Goal: Transaction & Acquisition: Purchase product/service

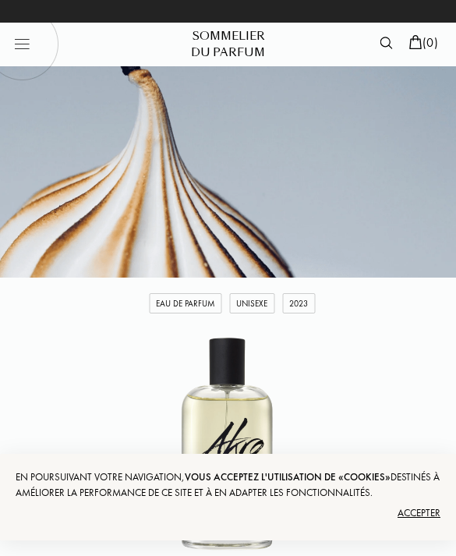
select select "2"
click at [31, 43] on img at bounding box center [21, 43] width 74 height 74
select select "FR"
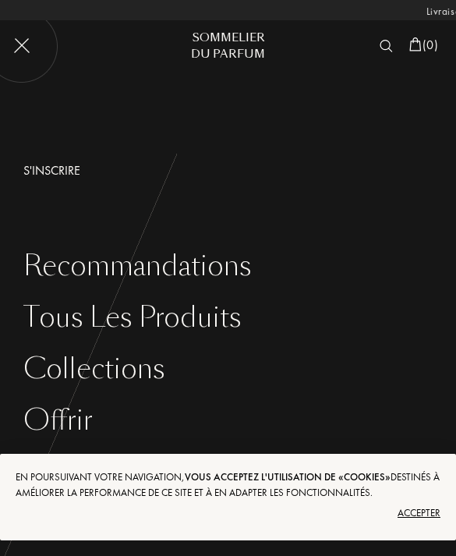
click at [213, 321] on div "Tous les produits" at bounding box center [239, 318] width 433 height 32
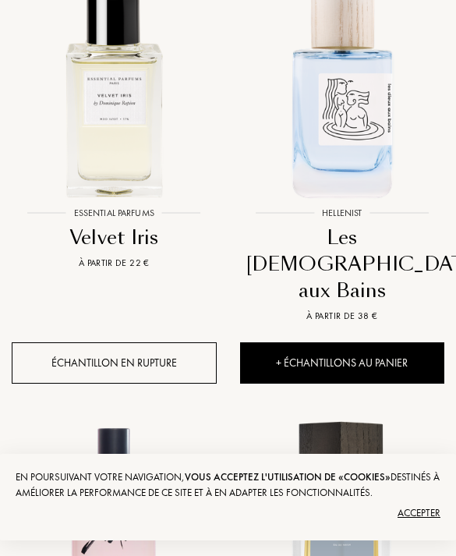
scroll to position [0, -288]
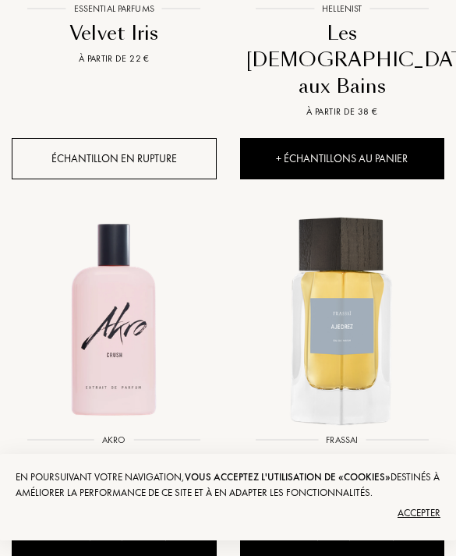
click at [132, 309] on img at bounding box center [114, 321] width 228 height 228
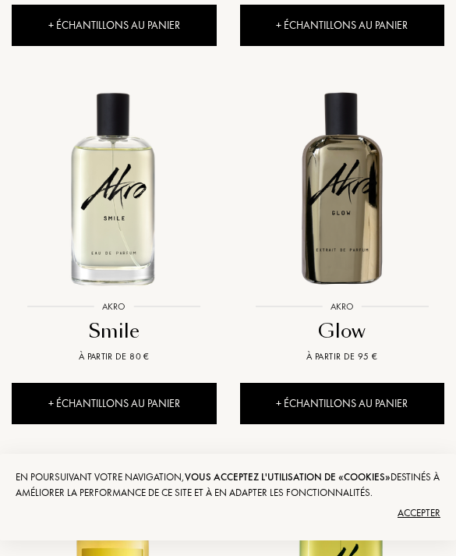
click at [377, 204] on img at bounding box center [342, 187] width 228 height 228
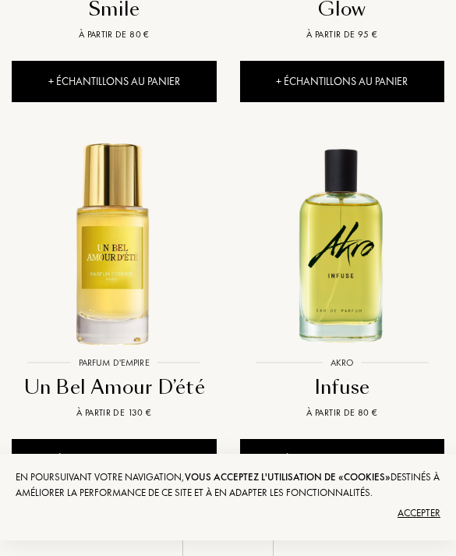
click at [140, 271] on img at bounding box center [114, 243] width 228 height 228
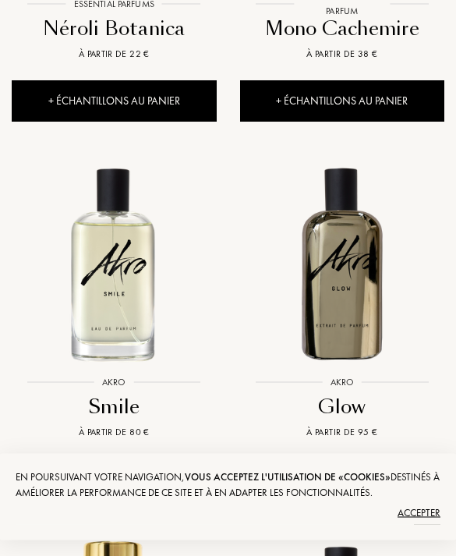
scroll to position [1720, 0]
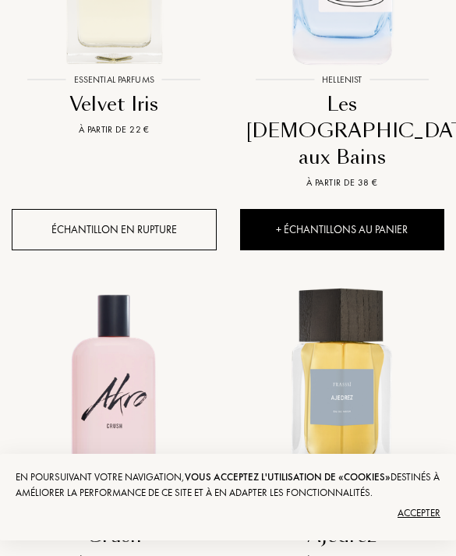
click at [134, 350] on img at bounding box center [114, 392] width 228 height 228
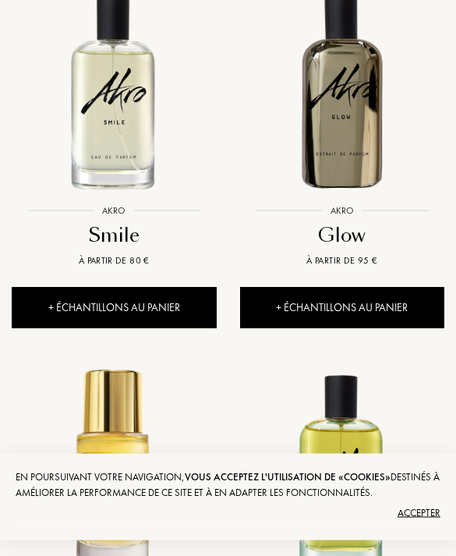
click at [133, 119] on img at bounding box center [114, 92] width 228 height 228
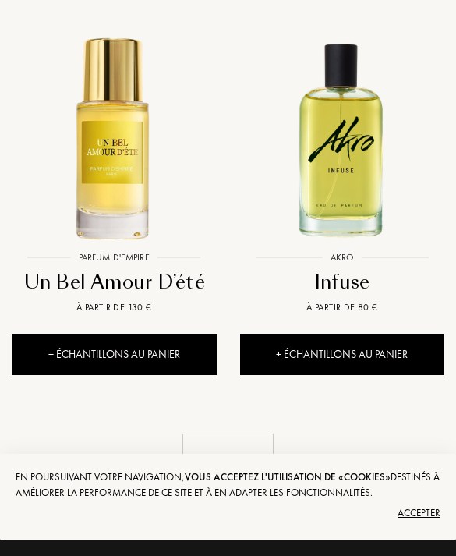
scroll to position [2460, 0]
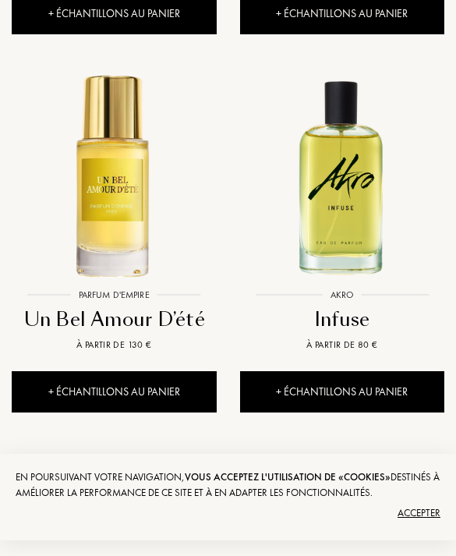
click at [243, 471] on div "Voir plus" at bounding box center [227, 495] width 91 height 49
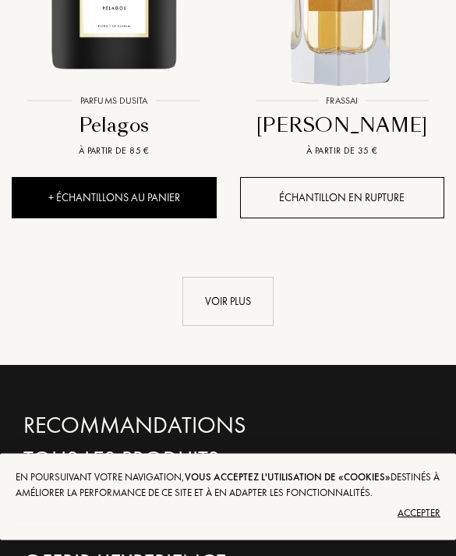
click at [243, 278] on div "Voir plus" at bounding box center [227, 302] width 91 height 49
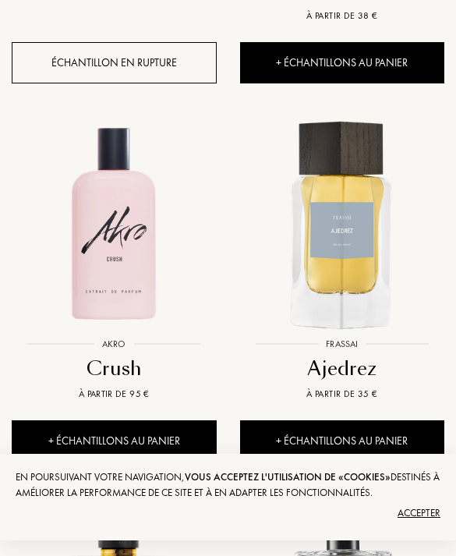
click at [128, 356] on div "Crush" at bounding box center [114, 369] width 193 height 27
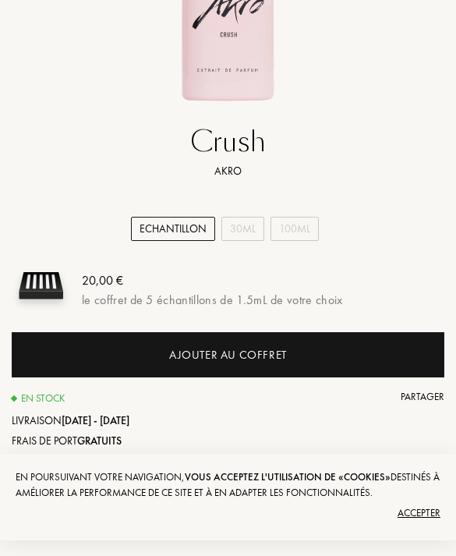
click at [251, 228] on div "30mL" at bounding box center [242, 229] width 43 height 24
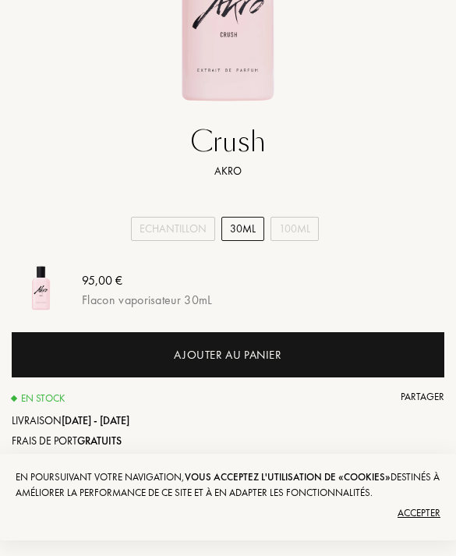
click at [295, 227] on div "100mL" at bounding box center [295, 229] width 48 height 24
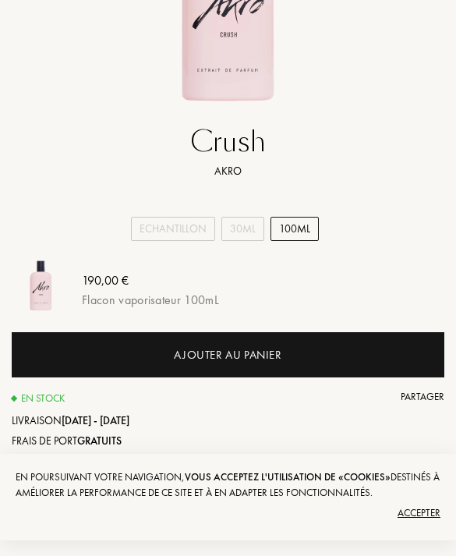
click at [175, 230] on div "Echantillon" at bounding box center [173, 229] width 84 height 24
select select "0"
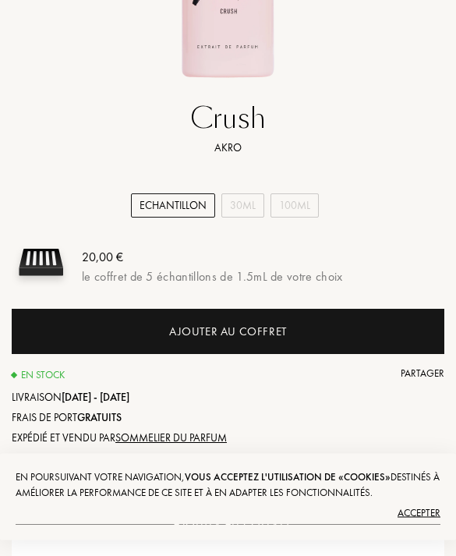
scroll to position [0, -129]
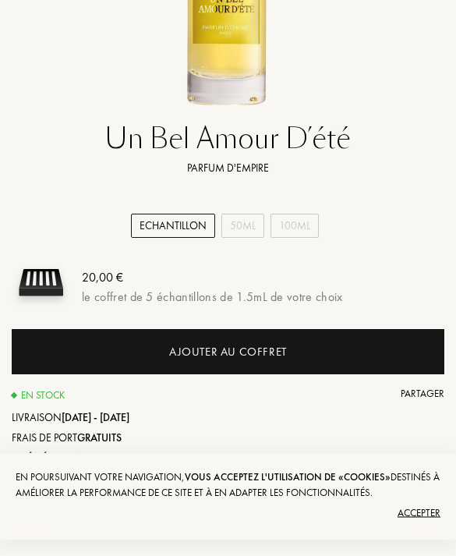
scroll to position [452, 0]
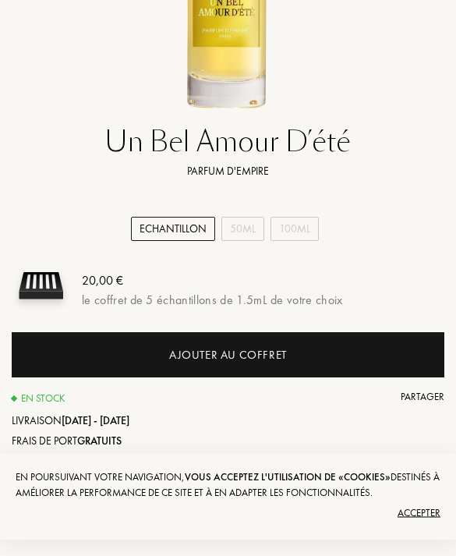
click at [275, 296] on div "le coffret de 5 échantillons de 1.5mL de votre choix" at bounding box center [212, 301] width 261 height 14
click at [290, 347] on div "Ajouter au coffret" at bounding box center [228, 355] width 433 height 45
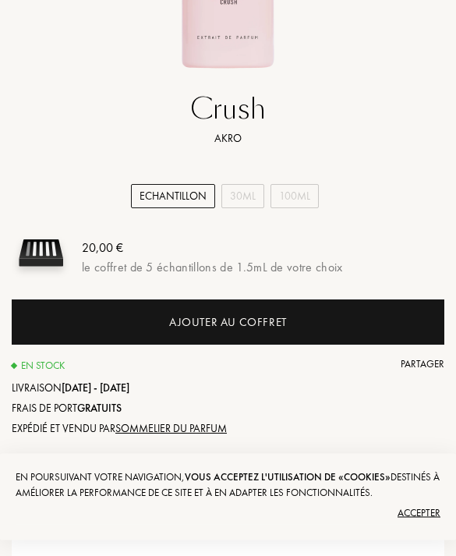
scroll to position [477, 0]
click at [310, 325] on div "Ajouter au coffret" at bounding box center [228, 321] width 433 height 45
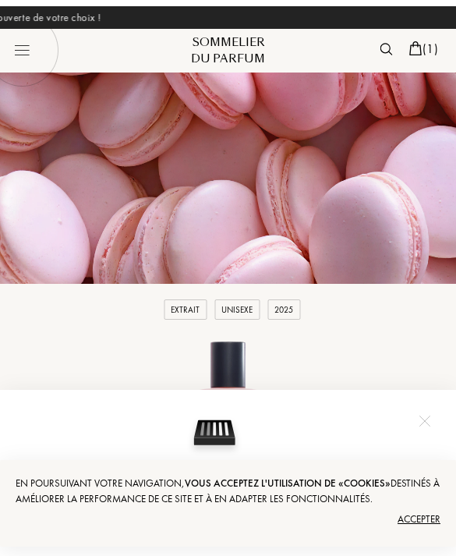
scroll to position [0, -297]
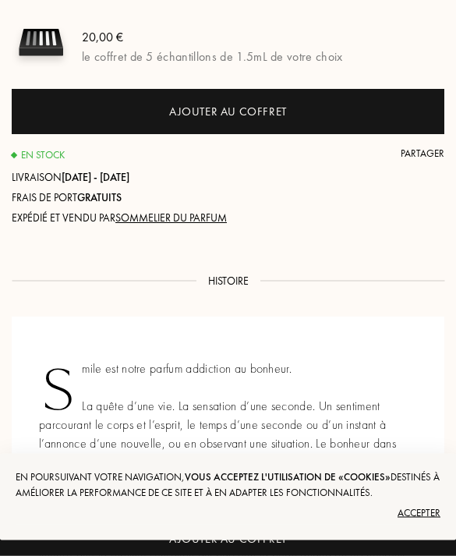
scroll to position [779, 0]
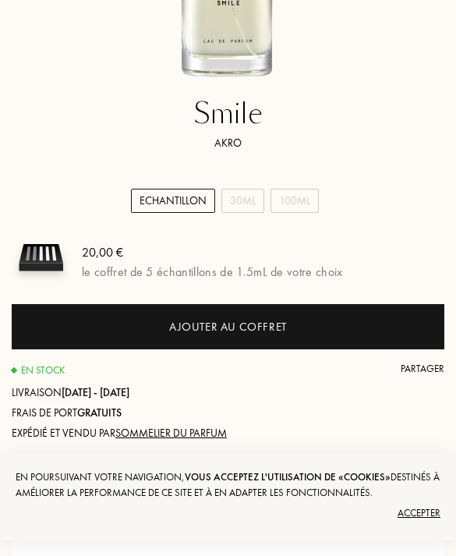
click at [282, 321] on div "Ajouter au coffret" at bounding box center [228, 327] width 118 height 18
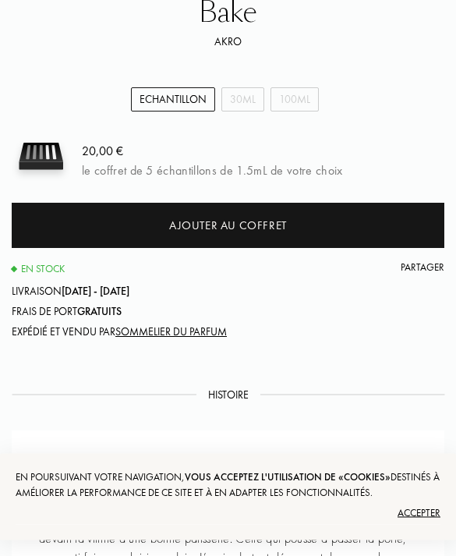
scroll to position [584, 0]
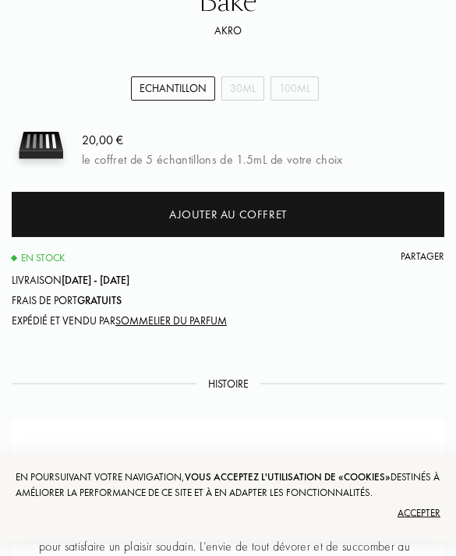
click at [285, 215] on div "Ajouter au coffret" at bounding box center [228, 216] width 118 height 18
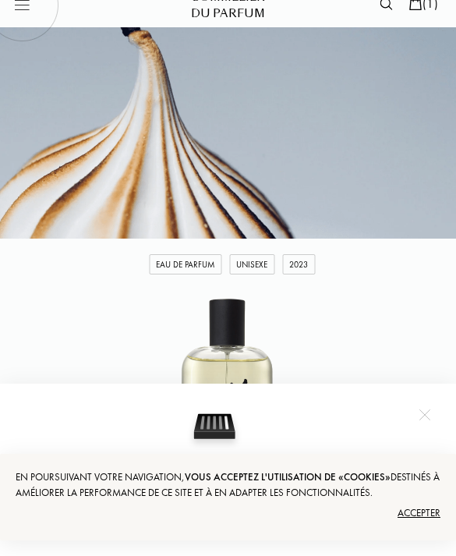
scroll to position [0, 0]
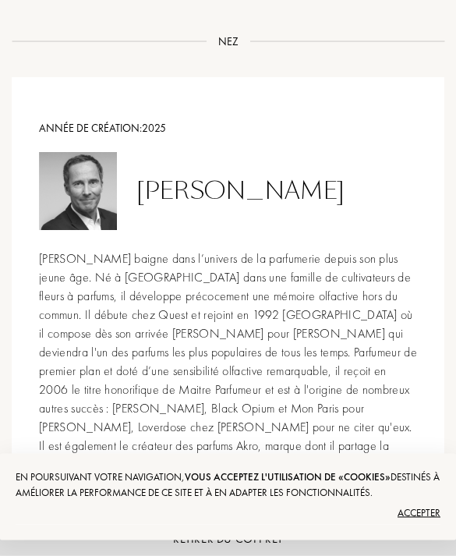
scroll to position [0, -291]
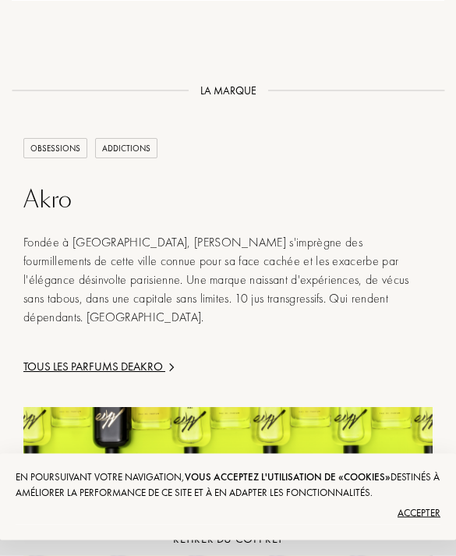
click at [69, 186] on div "Akro" at bounding box center [227, 200] width 409 height 28
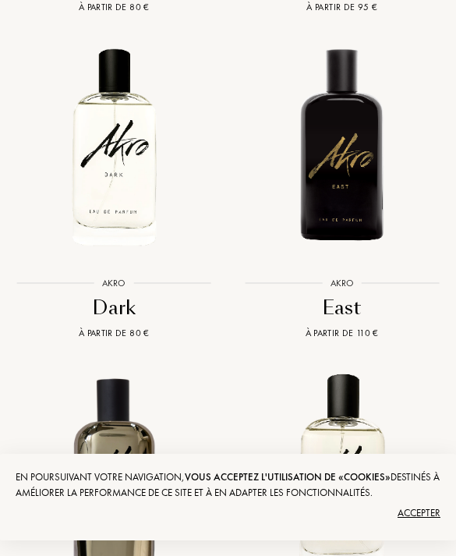
scroll to position [0, 118]
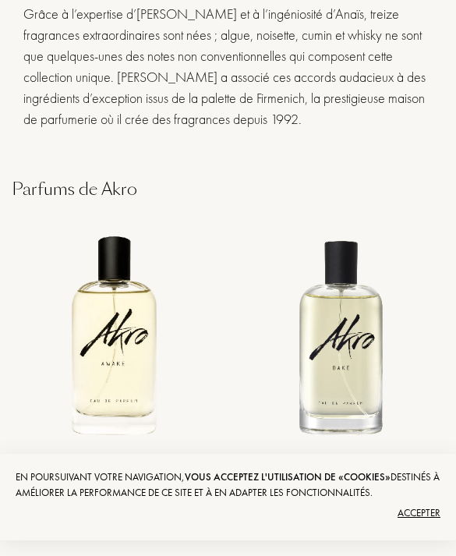
click at [123, 342] on img at bounding box center [114, 335] width 228 height 228
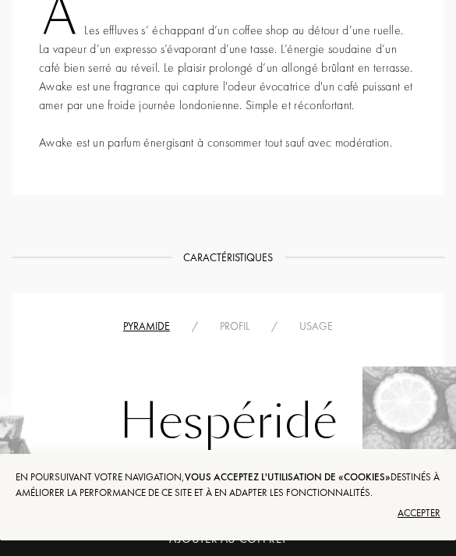
scroll to position [0, -16]
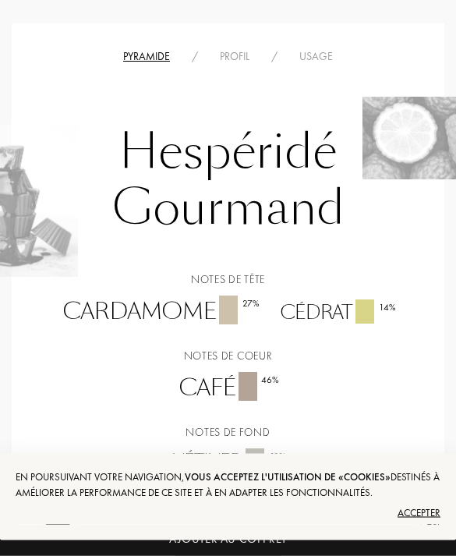
click at [237, 59] on div "Profil" at bounding box center [234, 57] width 51 height 16
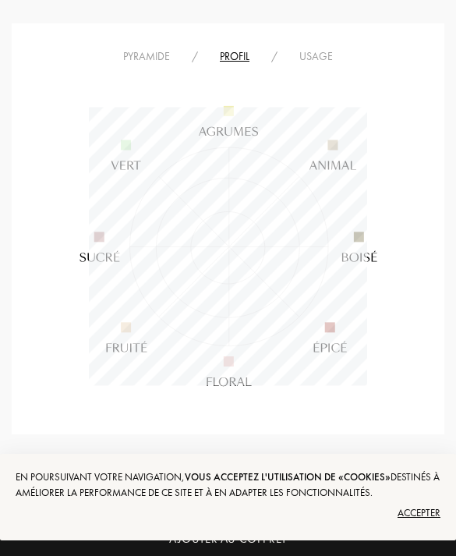
click at [303, 62] on div "Usage" at bounding box center [316, 56] width 55 height 16
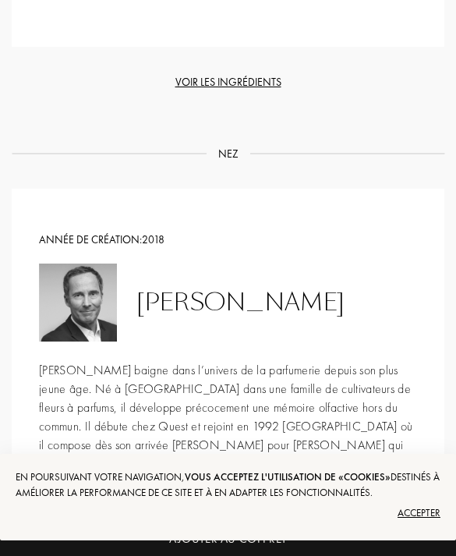
click at [231, 87] on div "Voir les ingrédients" at bounding box center [228, 82] width 433 height 16
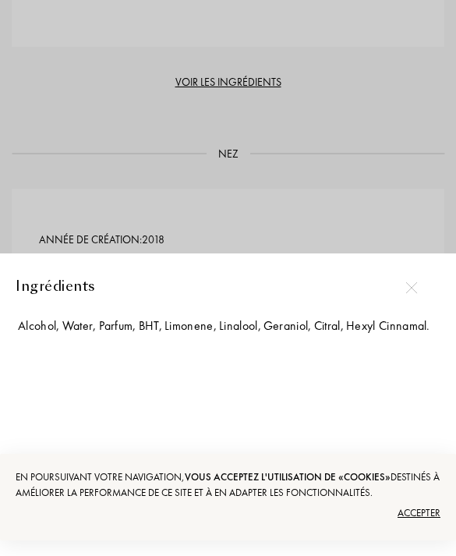
click at [400, 244] on div at bounding box center [228, 303] width 456 height 606
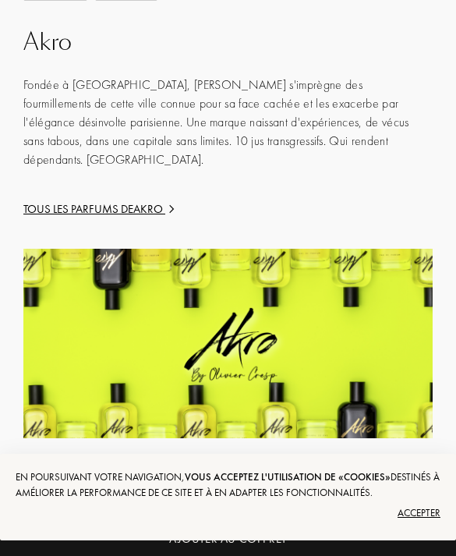
click at [157, 200] on div "Tous les parfums de Akro" at bounding box center [227, 209] width 409 height 18
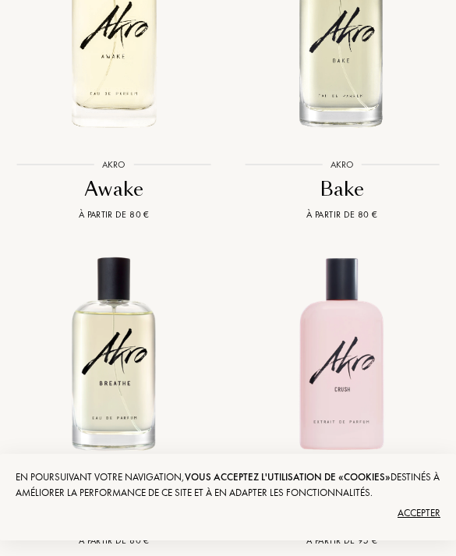
scroll to position [0, -316]
click at [352, 74] on img at bounding box center [342, 28] width 228 height 228
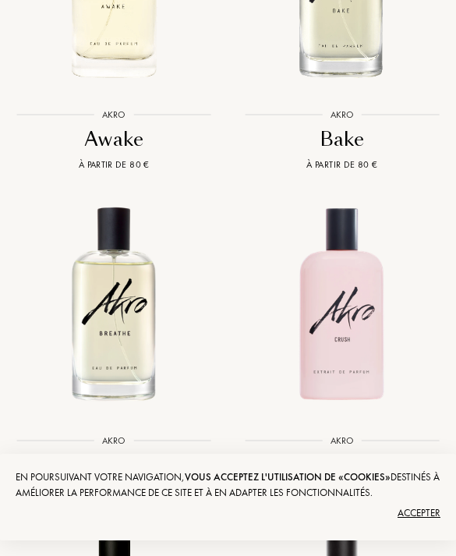
scroll to position [0, 31]
click at [360, 248] on img at bounding box center [342, 305] width 228 height 228
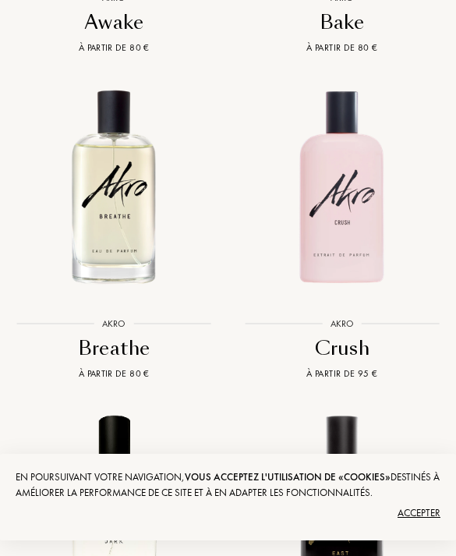
click at [127, 236] on img at bounding box center [114, 188] width 228 height 228
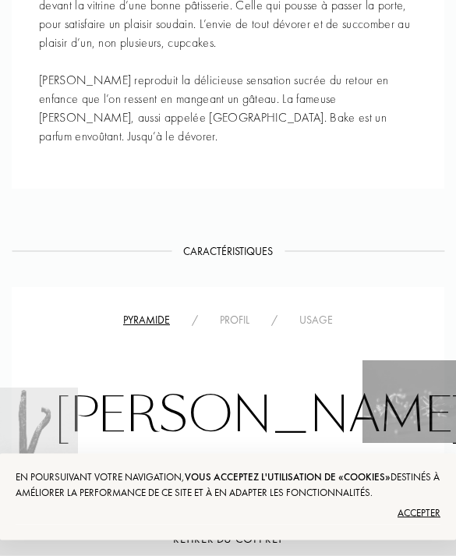
click at [235, 313] on div "Profil" at bounding box center [234, 321] width 51 height 16
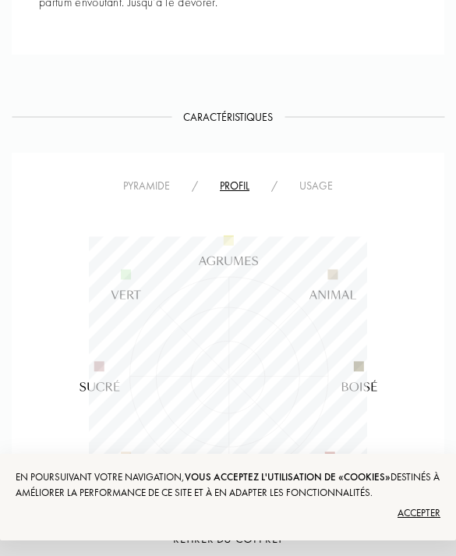
scroll to position [1250, 0]
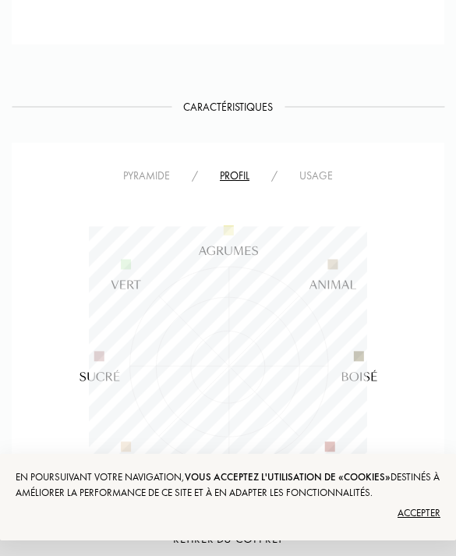
click at [317, 185] on img at bounding box center [227, 366] width 445 height 362
click at [309, 168] on div "Usage" at bounding box center [316, 176] width 55 height 16
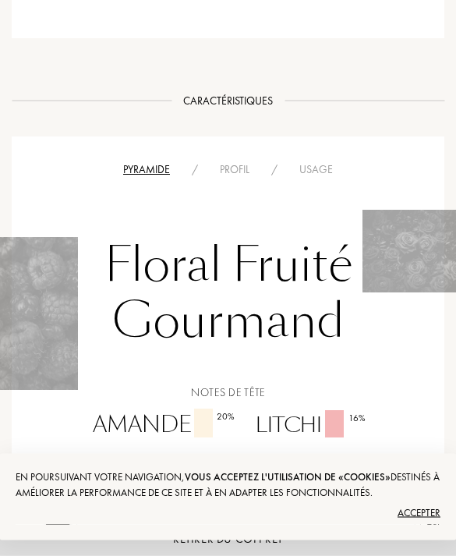
scroll to position [0, -356]
click at [253, 169] on div "Profil" at bounding box center [234, 170] width 51 height 16
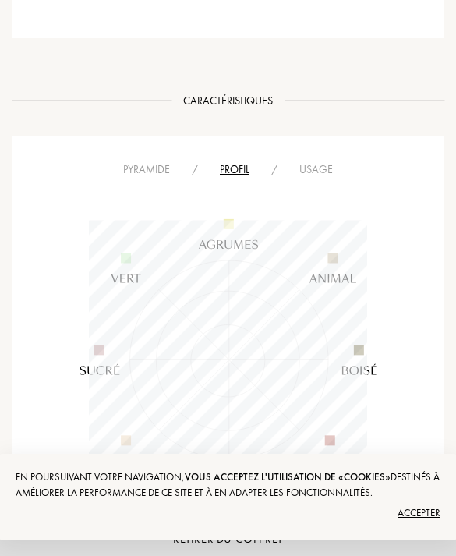
scroll to position [226, 278]
click at [321, 155] on div "Pyramide / Profil / Usage" at bounding box center [228, 341] width 433 height 411
click at [332, 162] on div "Usage" at bounding box center [316, 169] width 55 height 16
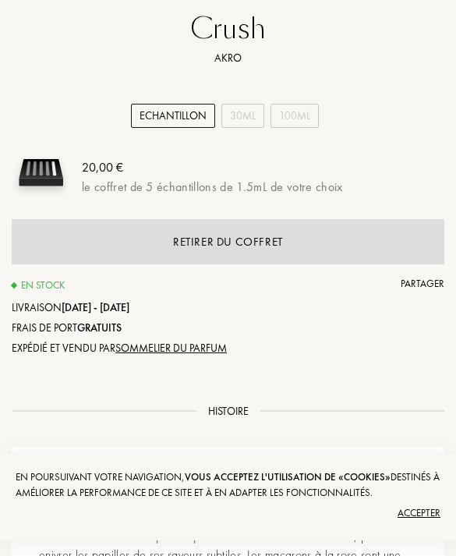
scroll to position [0, 0]
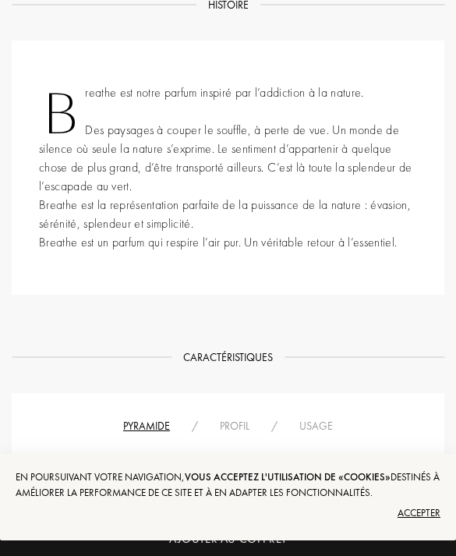
scroll to position [1054, 0]
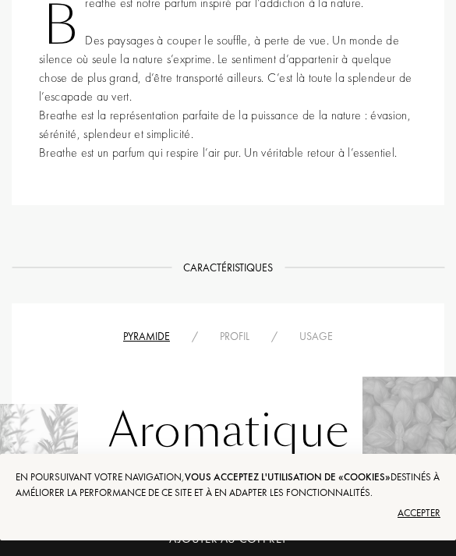
click at [237, 330] on div "Profil" at bounding box center [234, 336] width 51 height 16
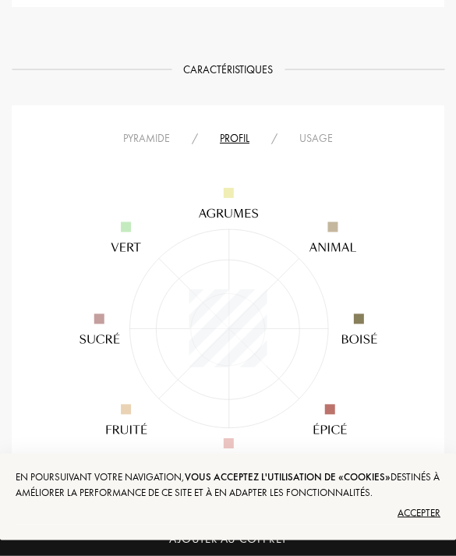
scroll to position [1279, 0]
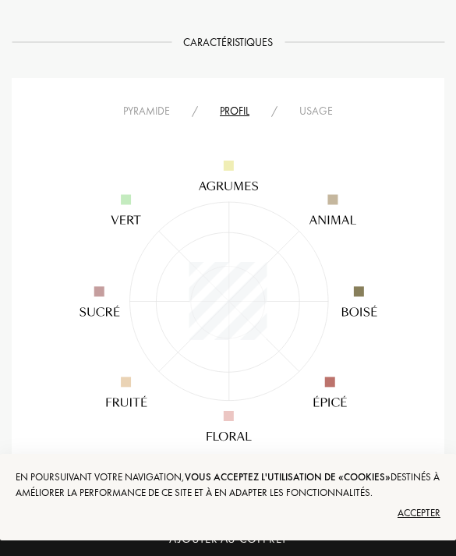
click at [311, 116] on div "Usage" at bounding box center [316, 111] width 55 height 16
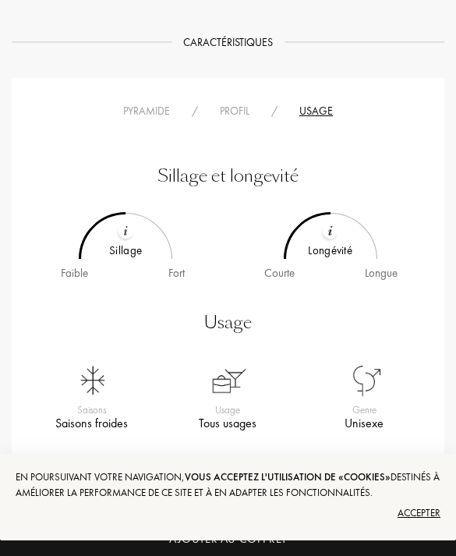
click at [237, 118] on div "Profil" at bounding box center [234, 111] width 51 height 16
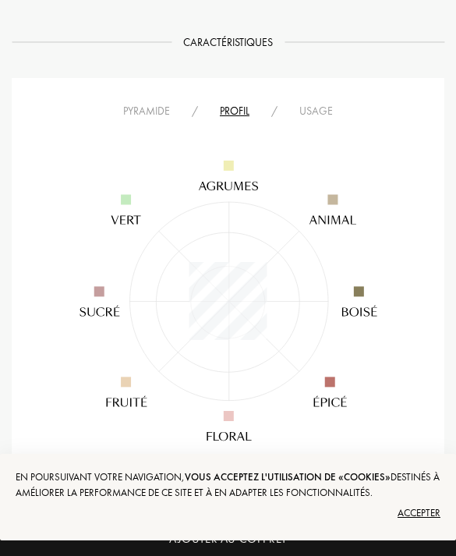
click at [161, 98] on div "Pyramide / Profil / Usage" at bounding box center [228, 283] width 433 height 411
click at [150, 115] on div "Pyramide" at bounding box center [146, 111] width 69 height 16
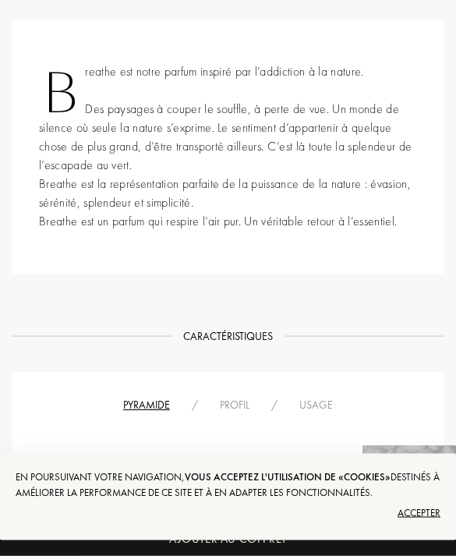
scroll to position [0, 0]
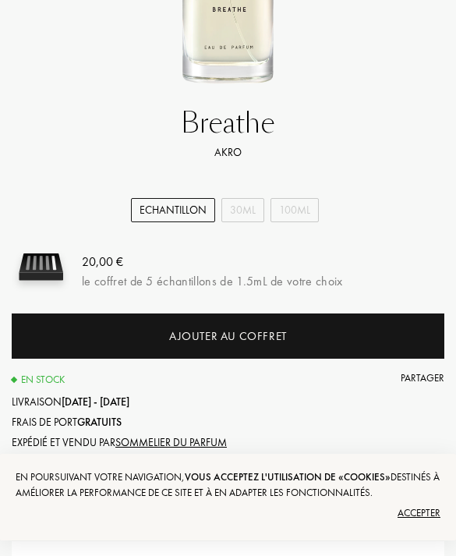
click at [306, 342] on div "Ajouter au coffret" at bounding box center [228, 335] width 433 height 45
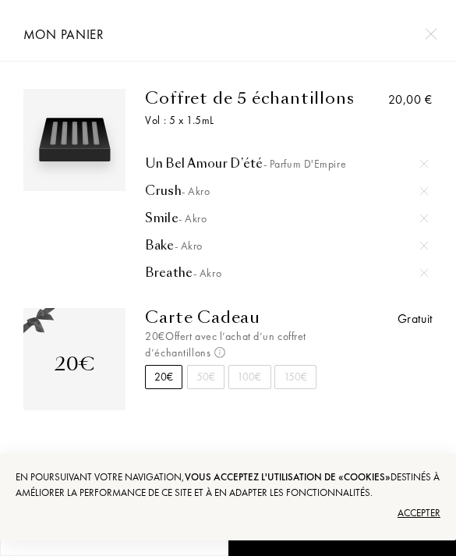
click at [420, 510] on div "Accepter" at bounding box center [228, 513] width 425 height 25
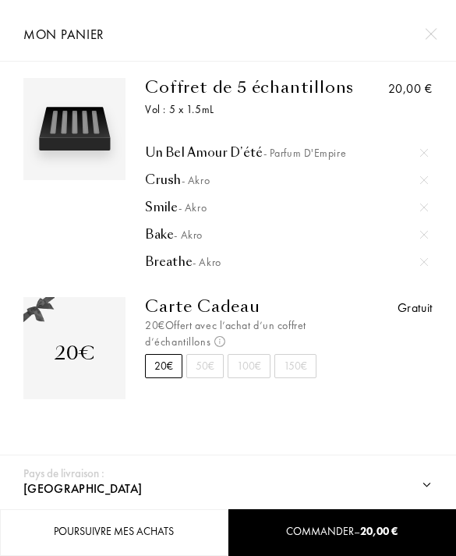
click at [211, 345] on span "Non cumulable et valable uniquement pour l’achat d’une bouteille de parfum d’un…" at bounding box center [220, 342] width 19 height 14
click at [377, 402] on div "20€ Carte Cadeau 20€ Offert avec l’achat d’un coffret d’échantillons Non cumula…" at bounding box center [228, 357] width 433 height 121
click at [429, 474] on select "Afghanistan Afrique du Sud Albanie Algérie Allemagne Andorre Angola Anguilla An…" at bounding box center [229, 489] width 420 height 41
click at [306, 527] on span "Commander – 20,00 €" at bounding box center [342, 531] width 112 height 14
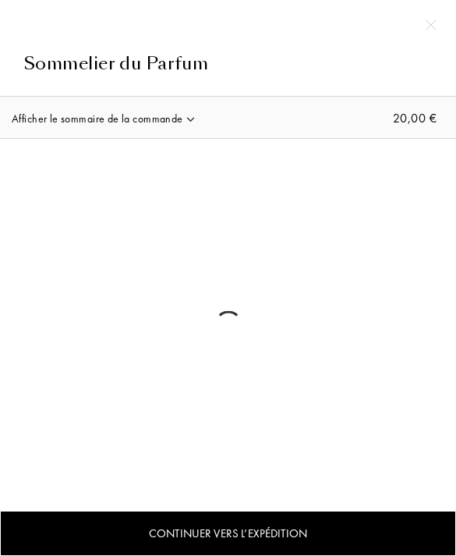
select select "FR"
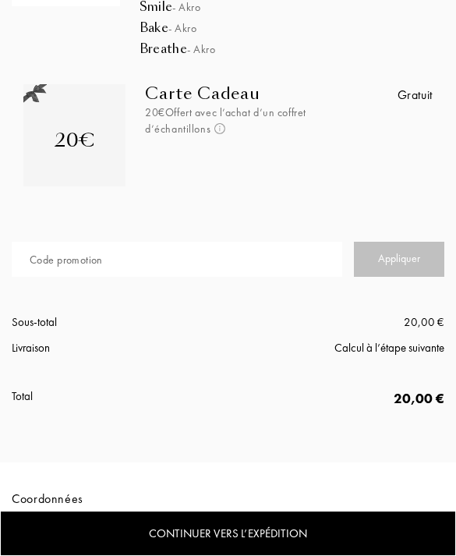
scroll to position [295, 0]
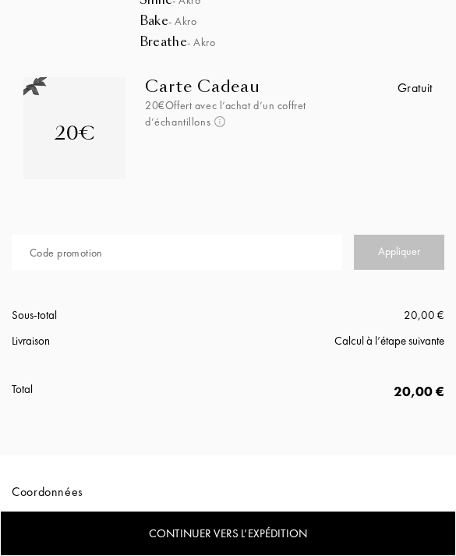
click at [232, 250] on input "text" at bounding box center [177, 252] width 331 height 35
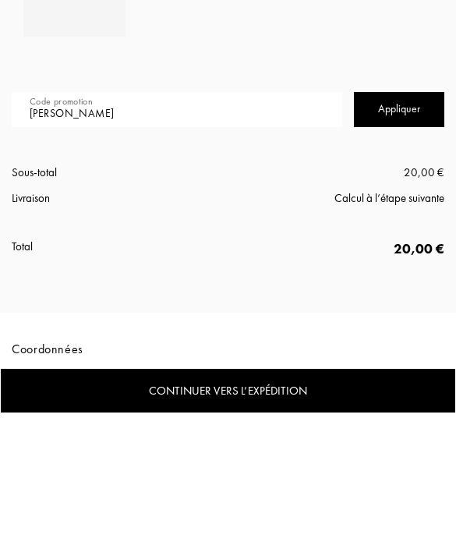
type input "[PERSON_NAME]"
click at [406, 235] on div "Appliquer" at bounding box center [399, 252] width 90 height 35
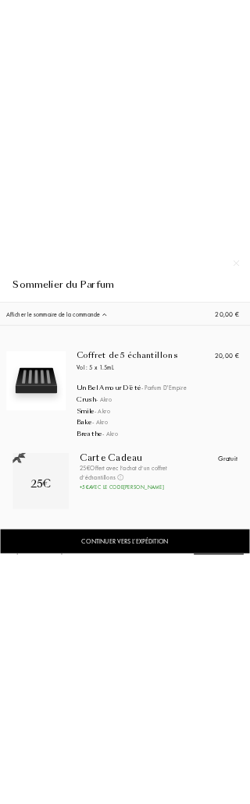
scroll to position [0, 0]
